Goal: Navigation & Orientation: Find specific page/section

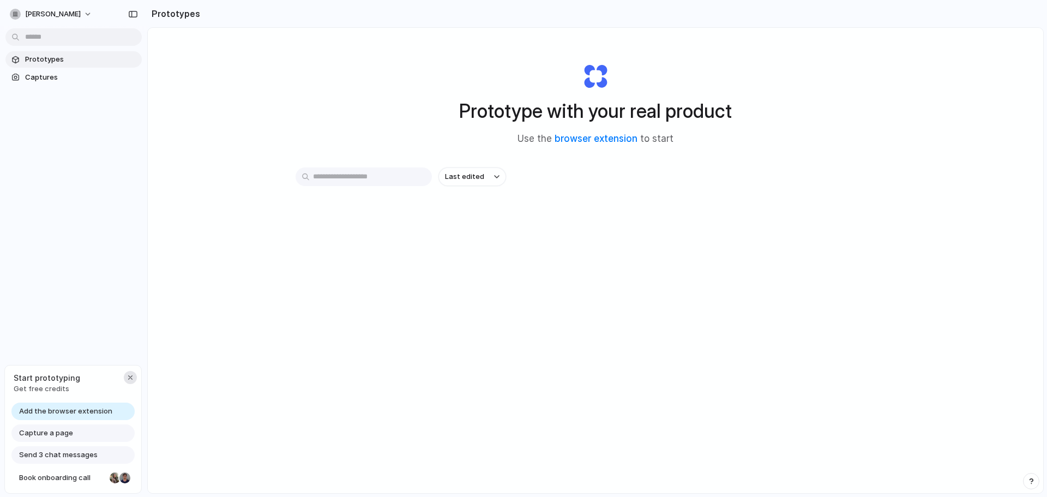
click at [130, 380] on div "button" at bounding box center [130, 377] width 9 height 9
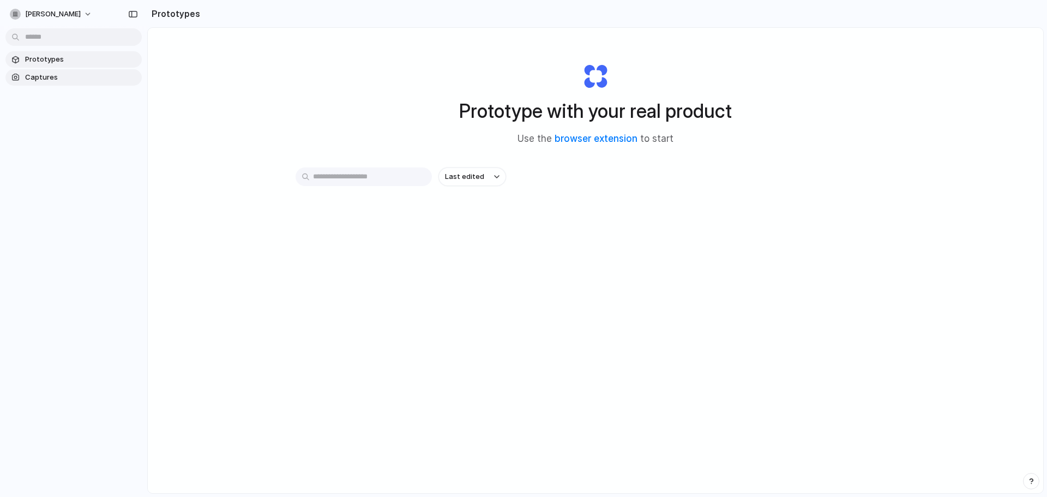
click at [38, 73] on span "Captures" at bounding box center [81, 77] width 112 height 11
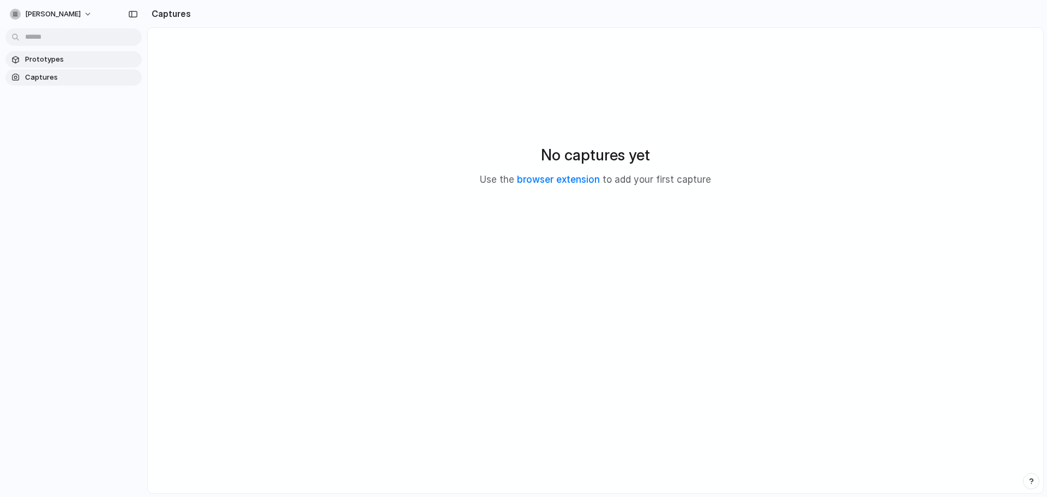
click at [38, 56] on span "Prototypes" at bounding box center [81, 59] width 112 height 11
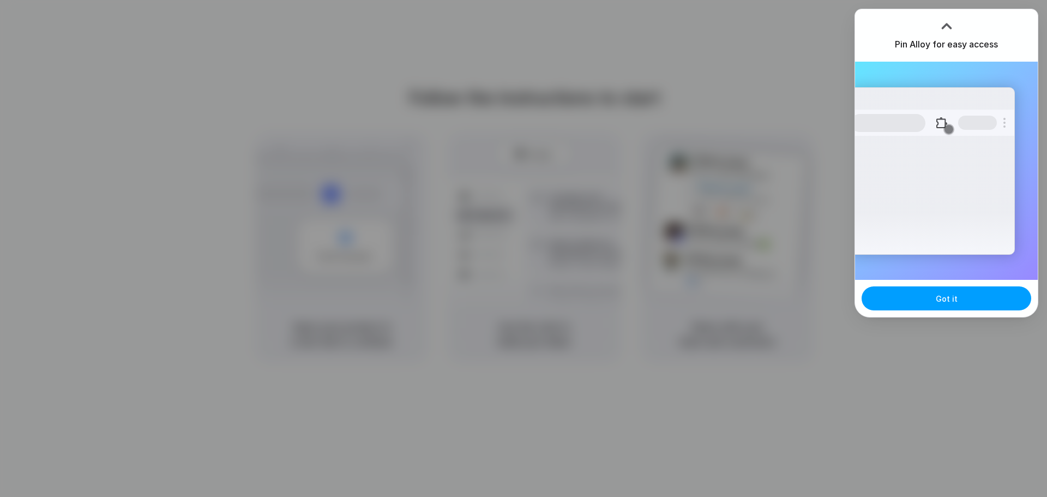
click at [930, 301] on button "Got it" at bounding box center [947, 298] width 170 height 24
